Goal: Check status

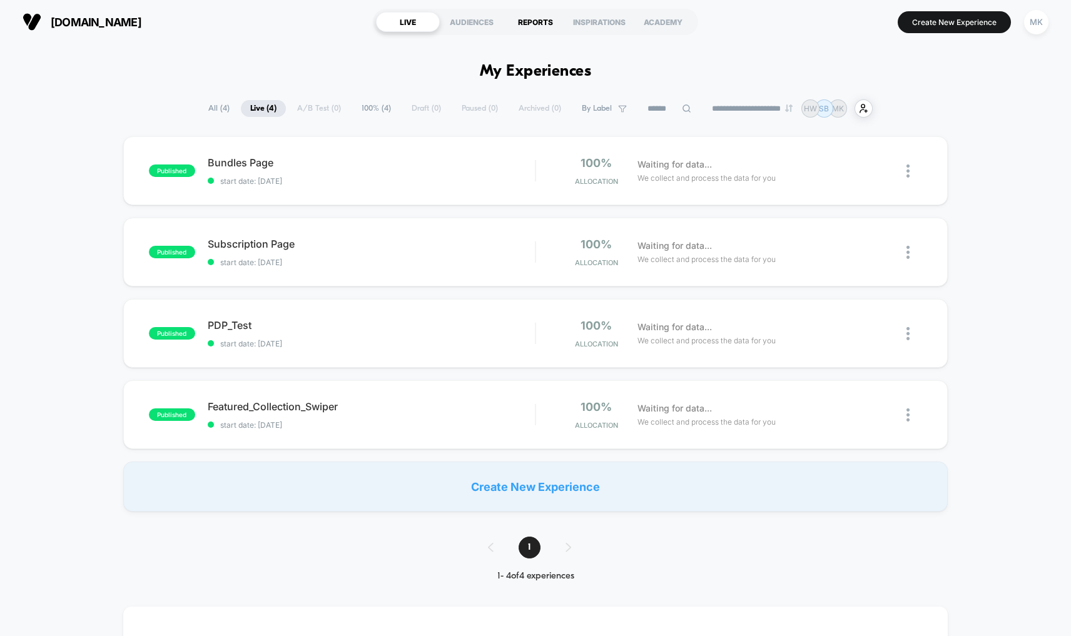
click at [524, 22] on div "REPORTS" at bounding box center [535, 22] width 64 height 20
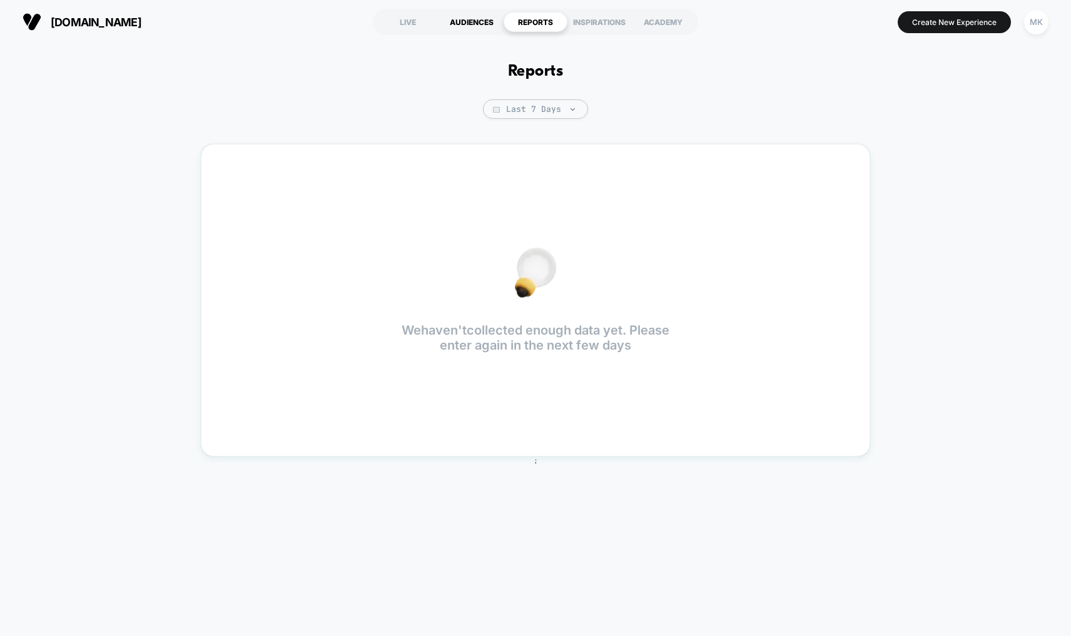
click at [470, 16] on div "AUDIENCES" at bounding box center [472, 22] width 64 height 20
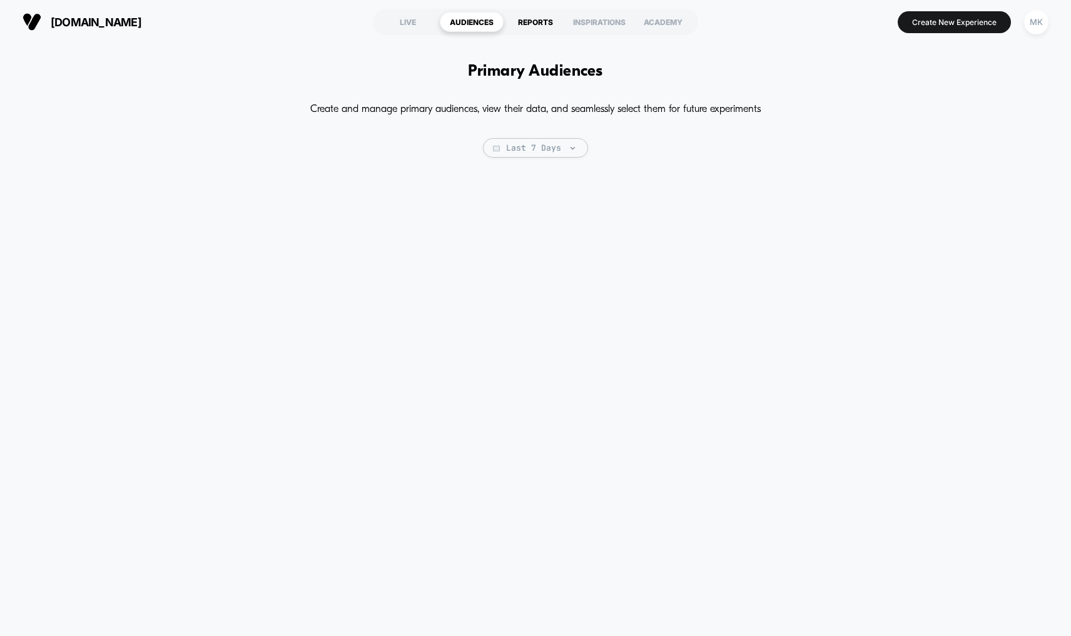
click at [536, 26] on div "REPORTS" at bounding box center [535, 22] width 64 height 20
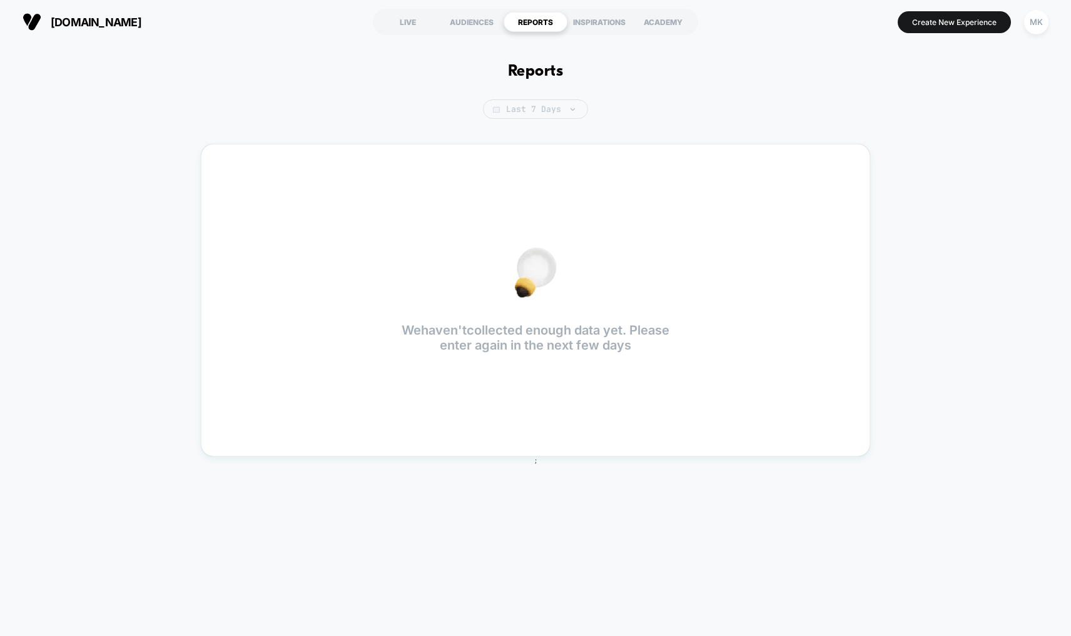
click at [542, 108] on span "Last 7 Days" at bounding box center [535, 108] width 105 height 19
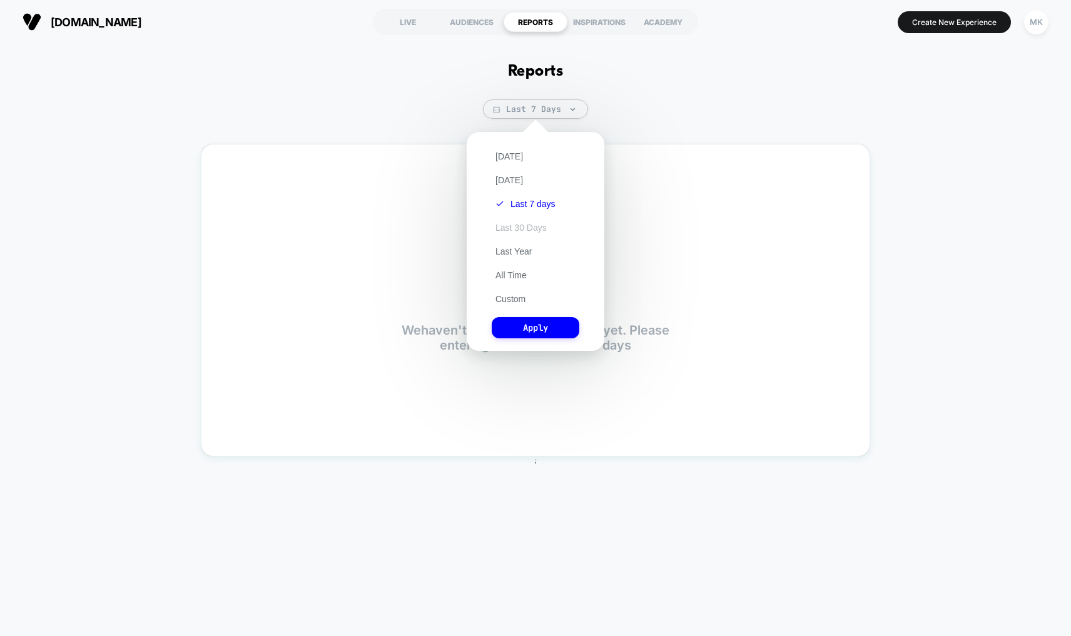
click at [533, 222] on button "Last 30 Days" at bounding box center [520, 227] width 59 height 11
click at [559, 323] on button "Apply" at bounding box center [535, 327] width 88 height 21
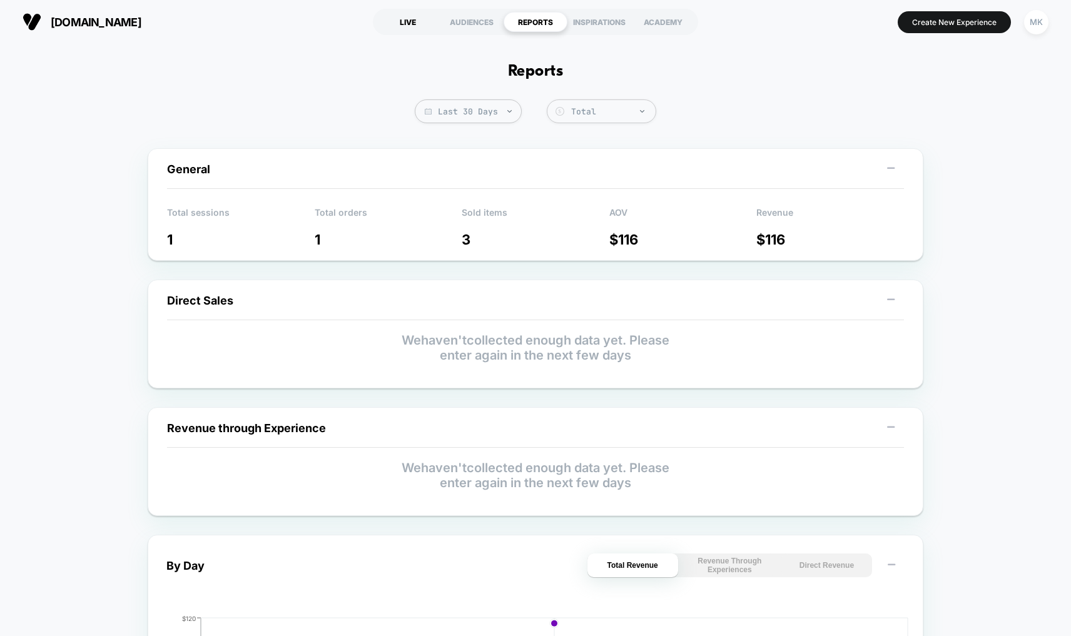
click at [416, 23] on div "LIVE" at bounding box center [408, 22] width 64 height 20
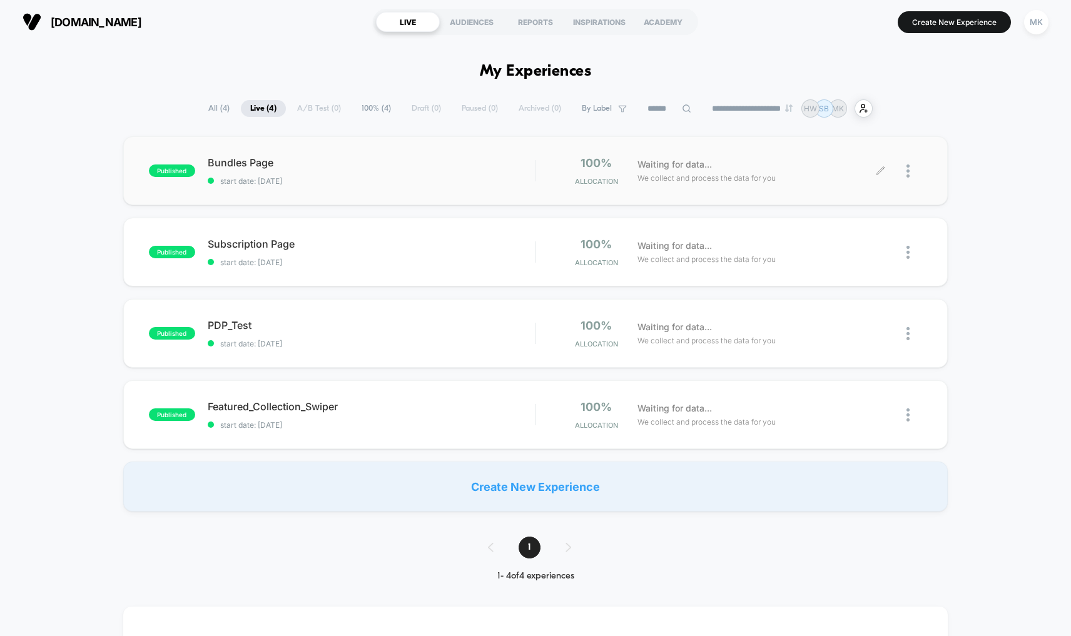
click at [905, 169] on div at bounding box center [900, 170] width 41 height 29
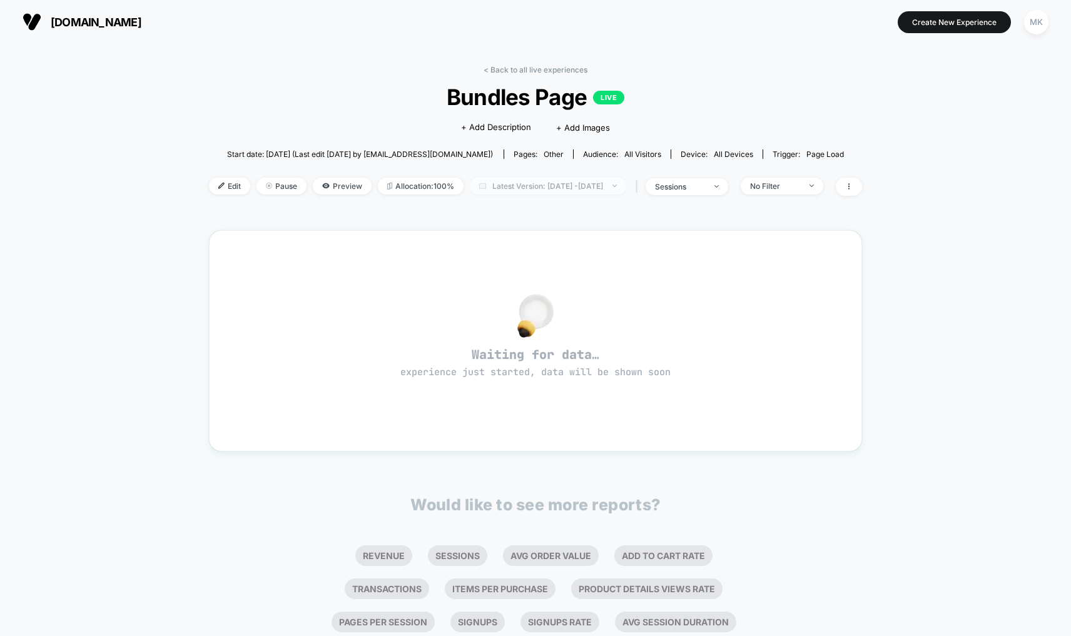
click at [585, 188] on span "Latest Version: [DATE] - [DATE]" at bounding box center [548, 186] width 156 height 17
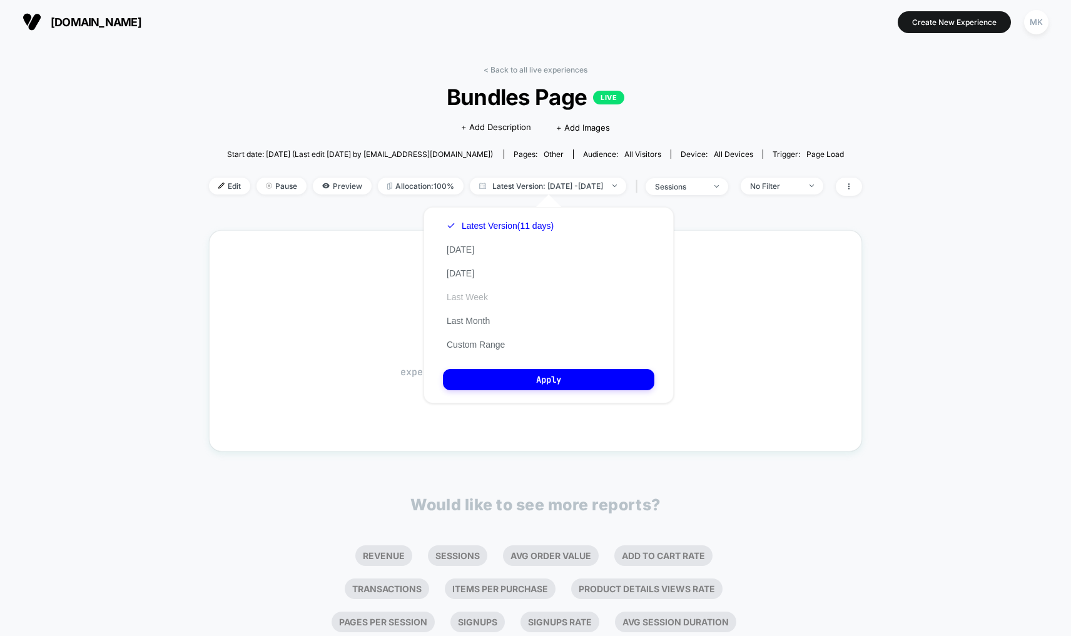
click at [475, 298] on button "Last Week" at bounding box center [467, 296] width 49 height 11
click at [548, 381] on button "Apply" at bounding box center [548, 379] width 211 height 21
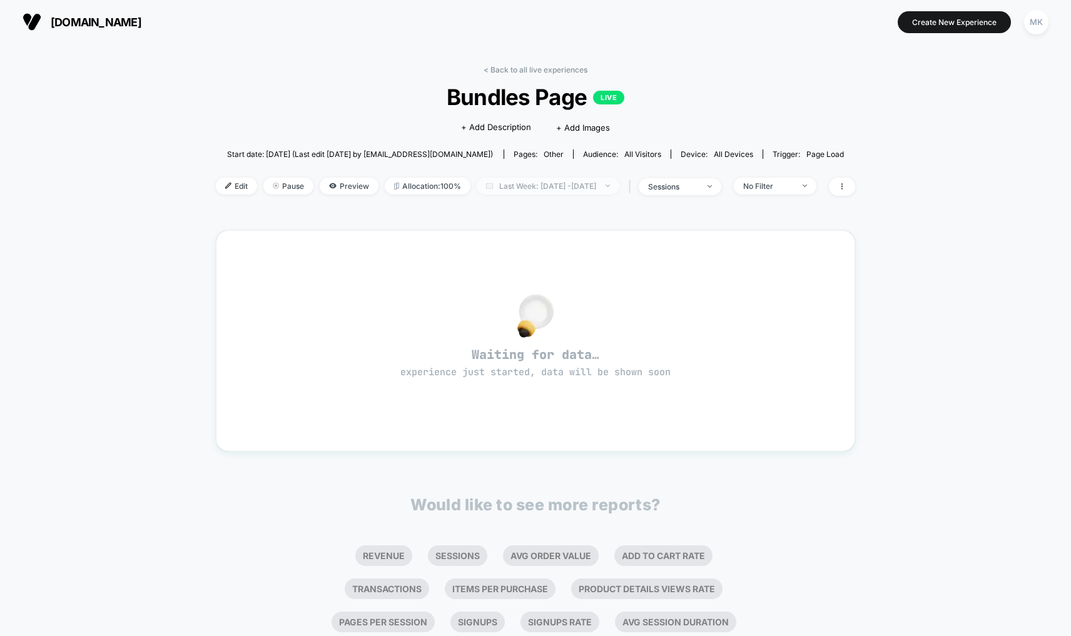
click at [547, 188] on span "Last Week: [DATE] - [DATE]" at bounding box center [547, 186] width 143 height 17
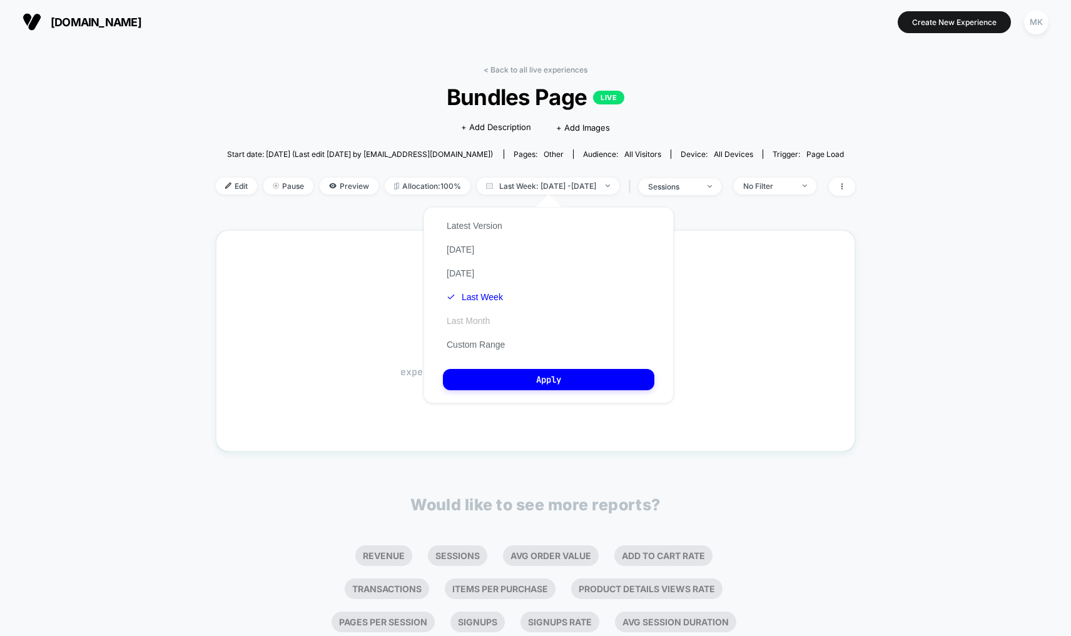
drag, startPoint x: 491, startPoint y: 318, endPoint x: 506, endPoint y: 326, distance: 16.2
click at [492, 318] on button "Last Month" at bounding box center [468, 320] width 51 height 11
click at [552, 385] on button "Apply" at bounding box center [548, 379] width 211 height 21
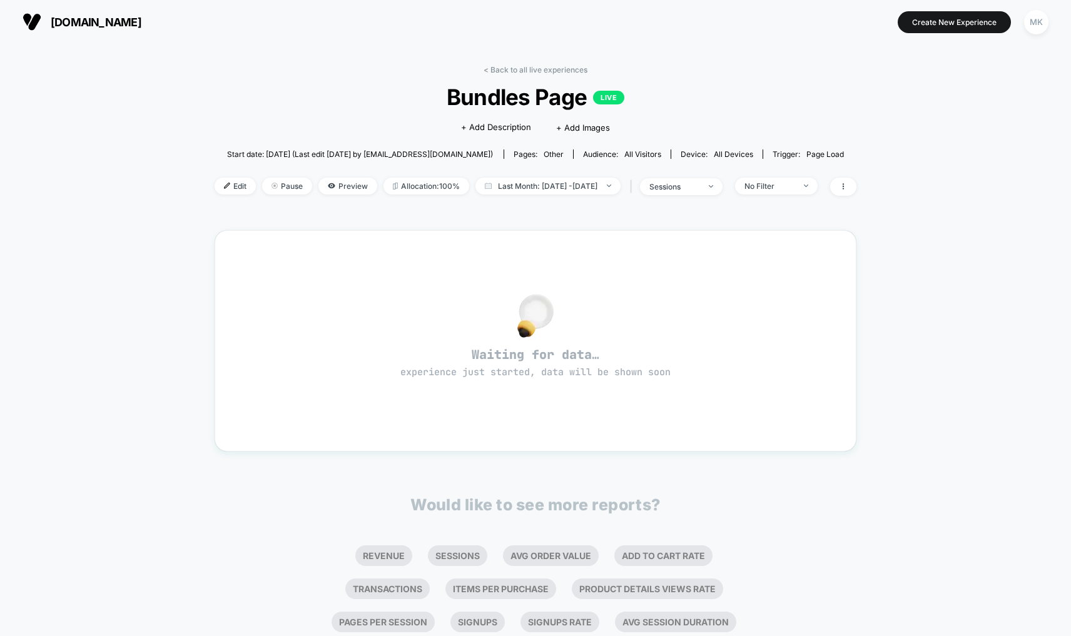
click at [518, 73] on link "< Back to all live experiences" at bounding box center [535, 69] width 104 height 9
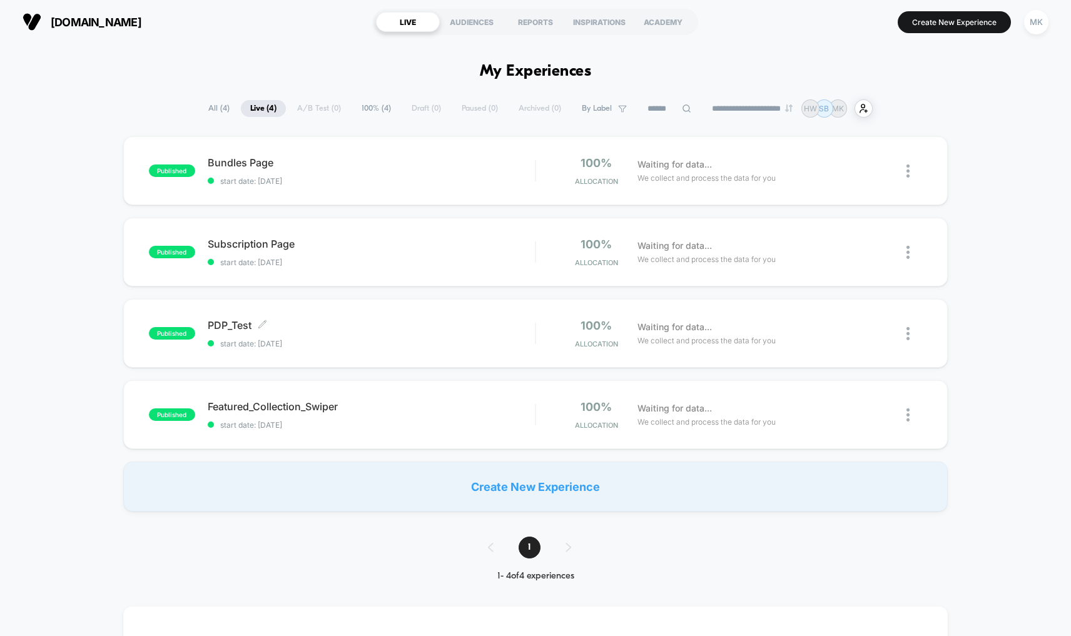
click at [335, 337] on div "PDP_Test Click to edit experience details Click to edit experience details star…" at bounding box center [371, 333] width 327 height 29
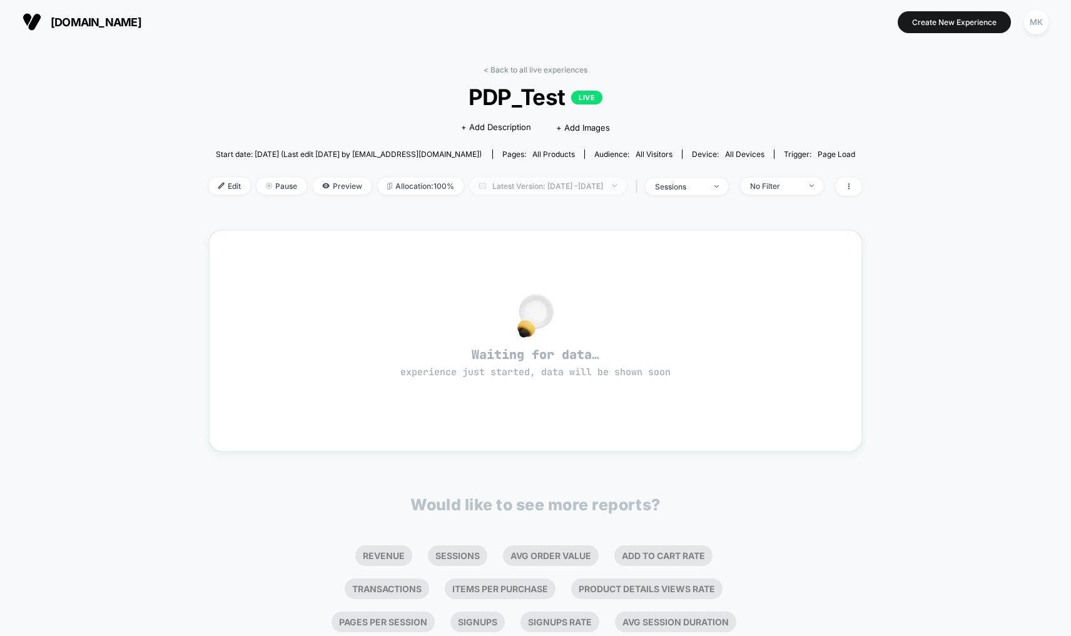
click at [541, 187] on span "Latest Version: [DATE] - [DATE]" at bounding box center [548, 186] width 156 height 17
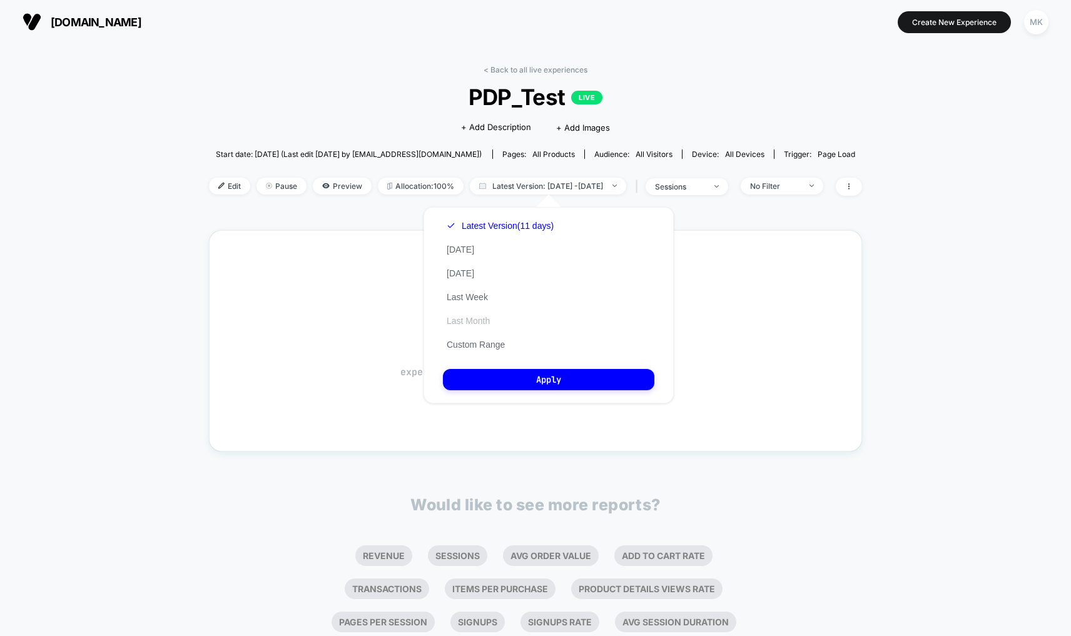
click at [464, 325] on button "Last Month" at bounding box center [468, 320] width 51 height 11
click at [536, 386] on button "Apply" at bounding box center [548, 379] width 211 height 21
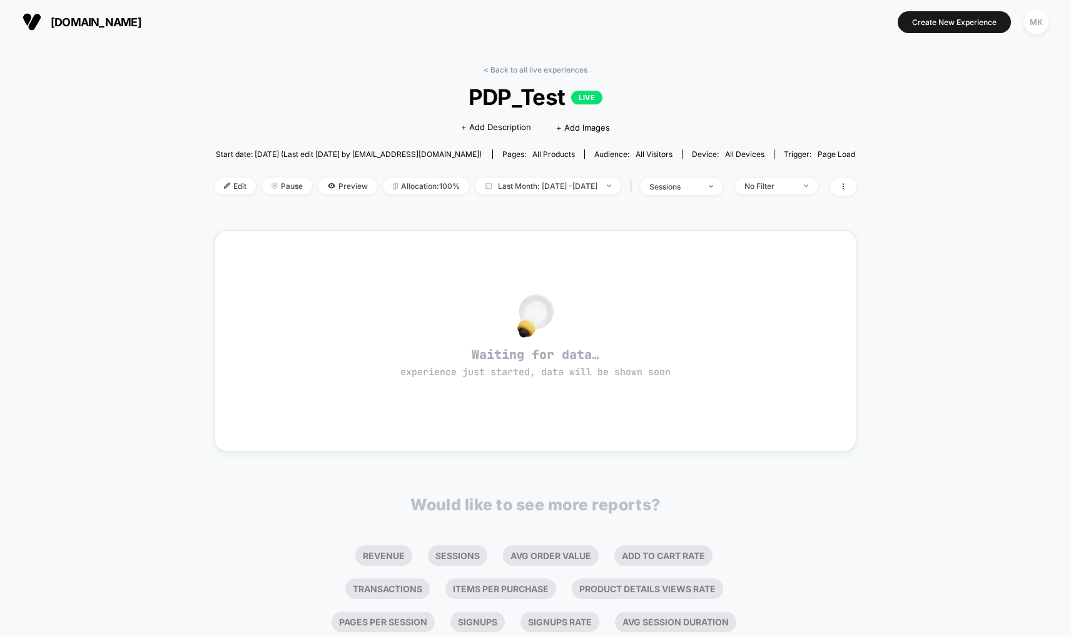
click at [501, 76] on div "< Back to all live experiences PDP_Test LIVE Click to edit experience details +…" at bounding box center [535, 138] width 642 height 146
